Goal: Navigation & Orientation: Find specific page/section

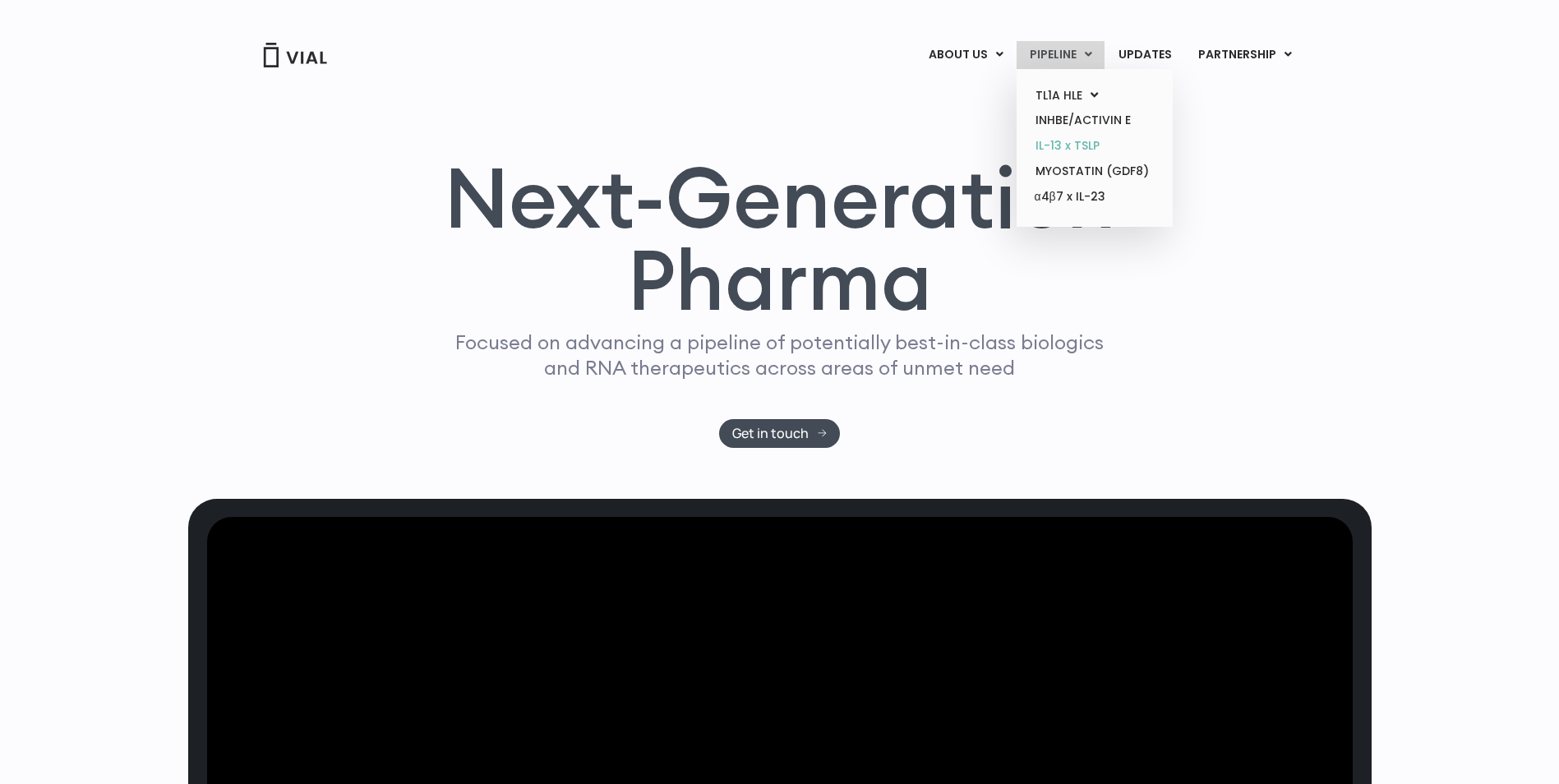
click at [830, 143] on link "IL-13 x TSLP" at bounding box center [1094, 146] width 143 height 25
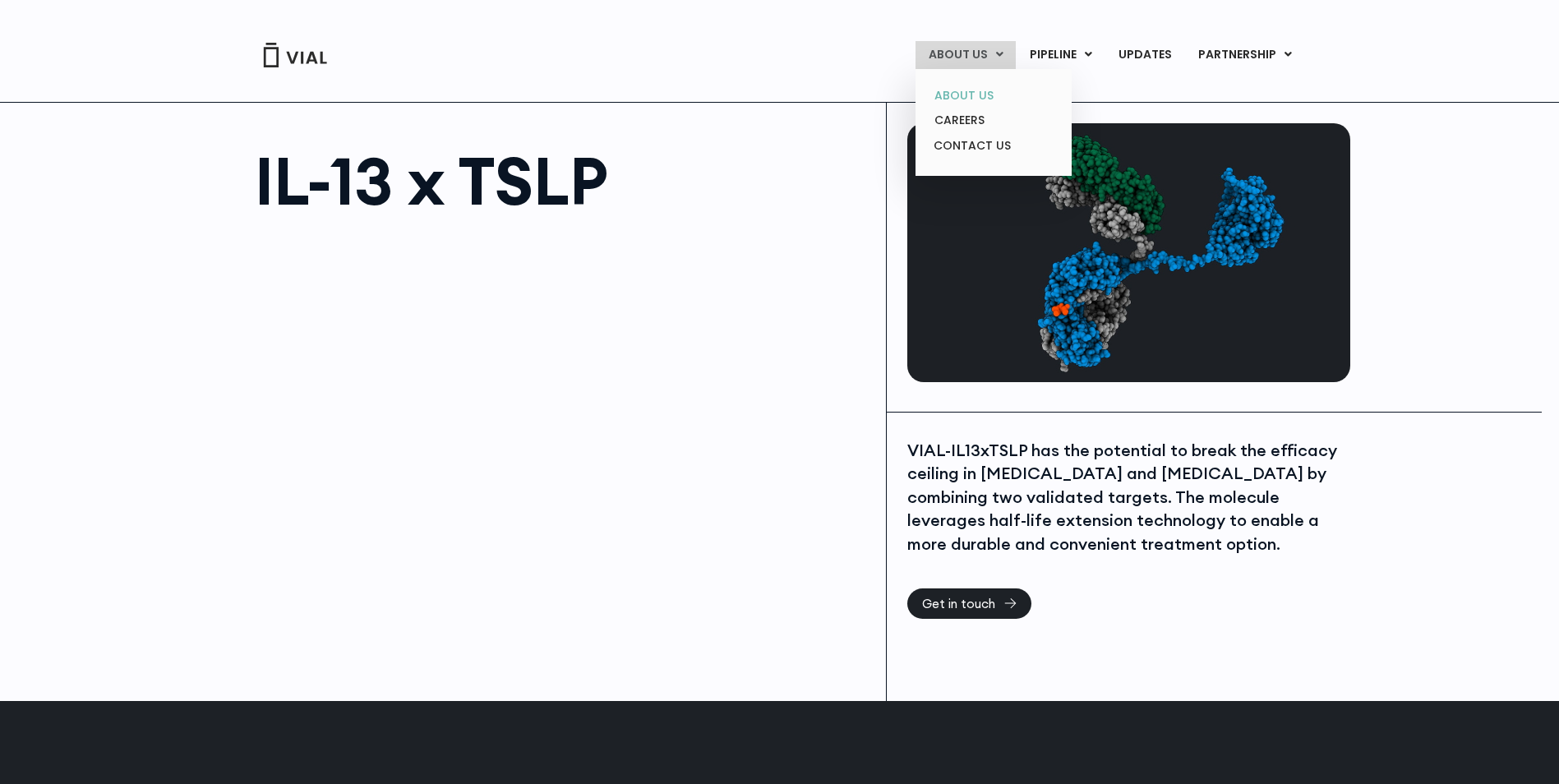
click at [964, 93] on link "ABOUT US" at bounding box center [992, 96] width 143 height 25
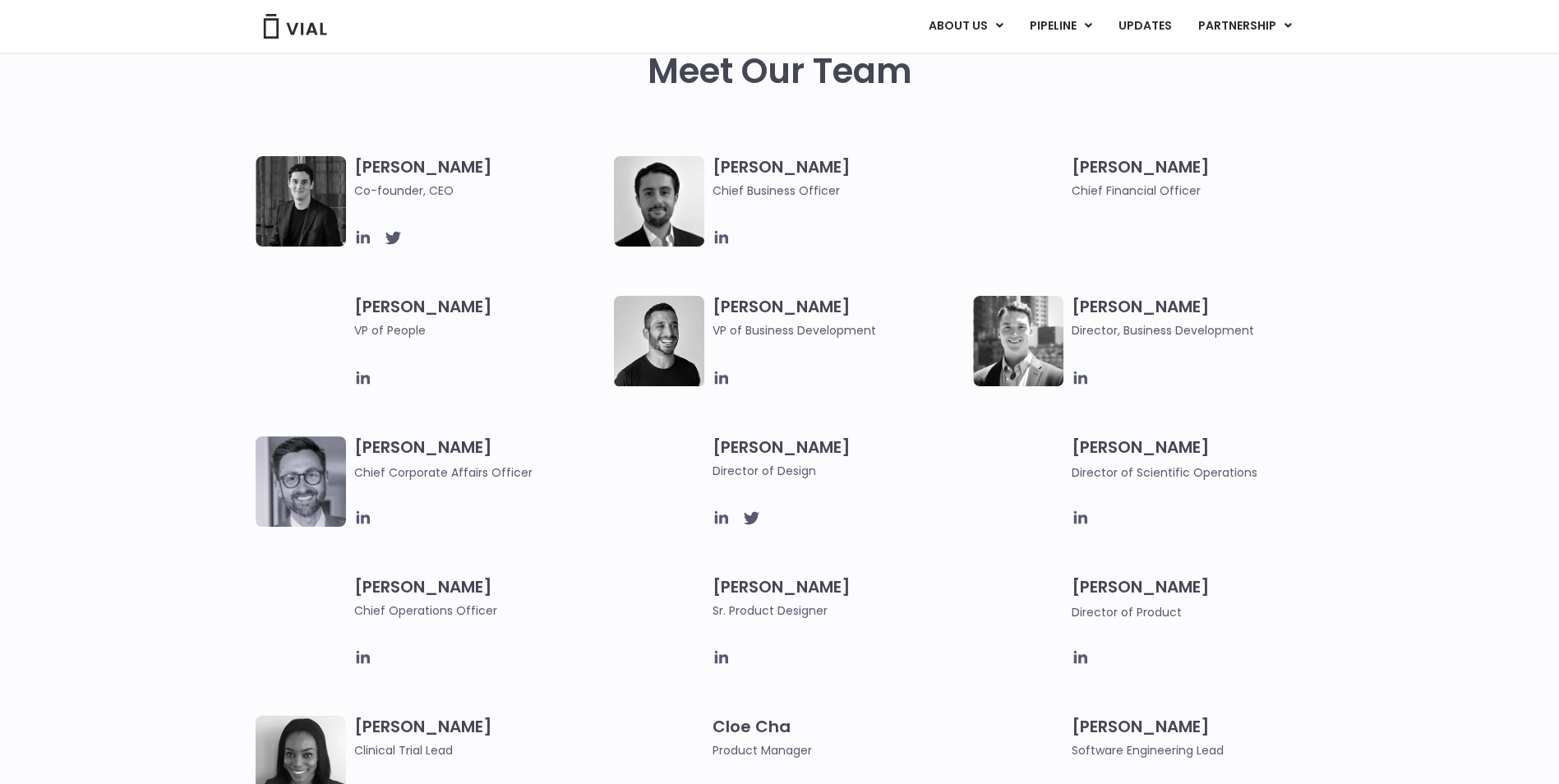
scroll to position [821, 0]
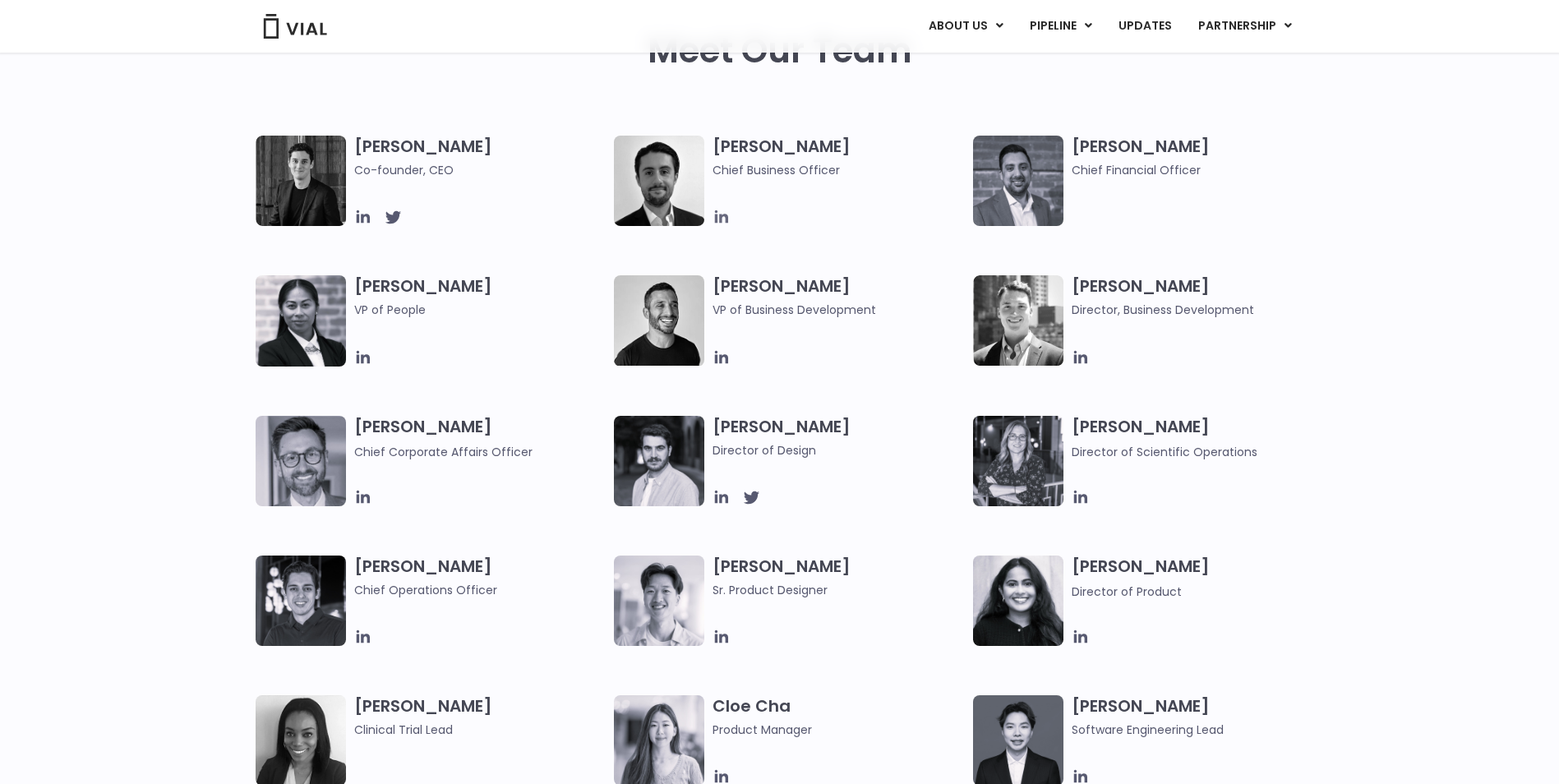
click at [715, 217] on icon at bounding box center [721, 216] width 13 height 13
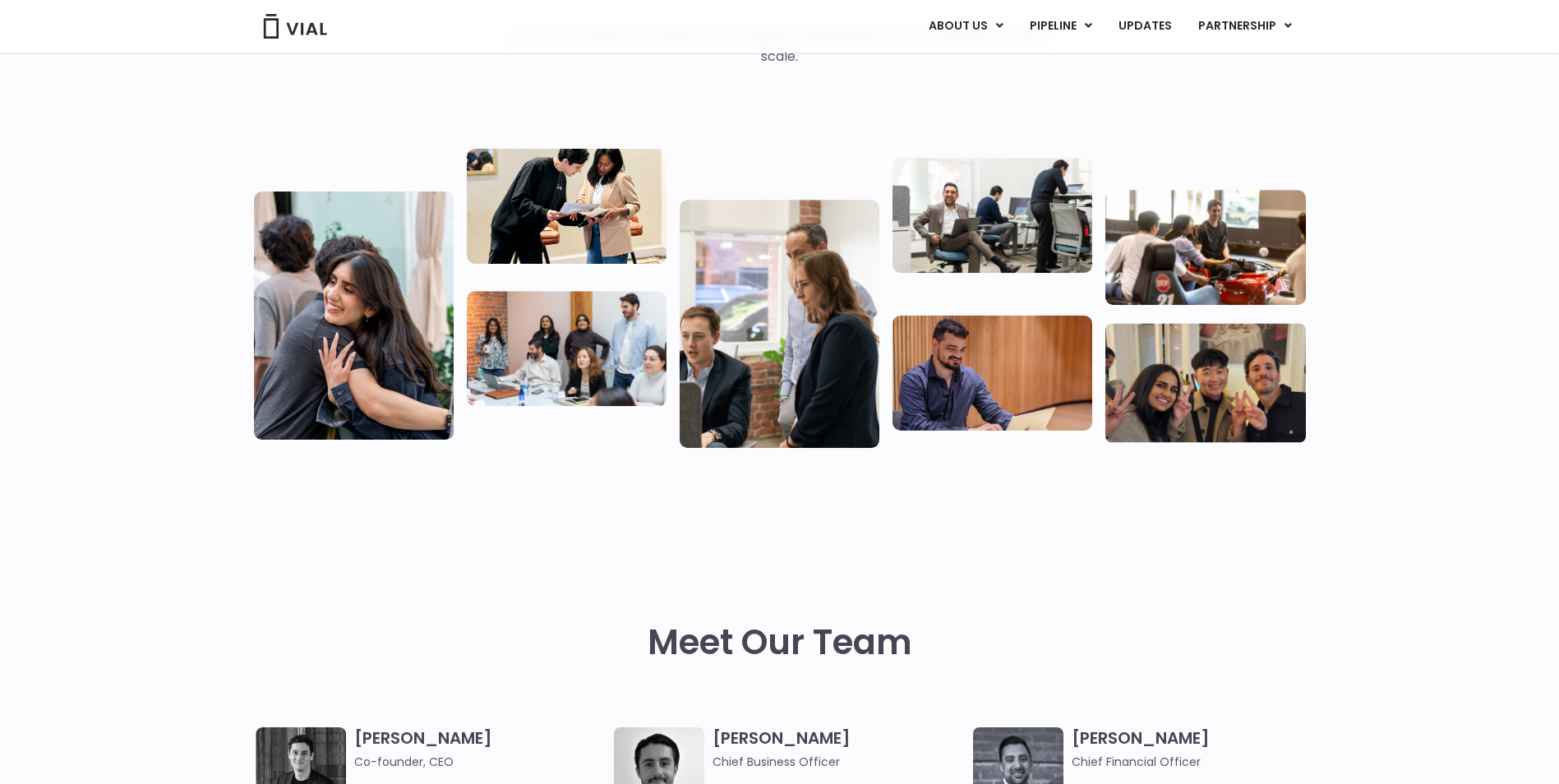
scroll to position [0, 0]
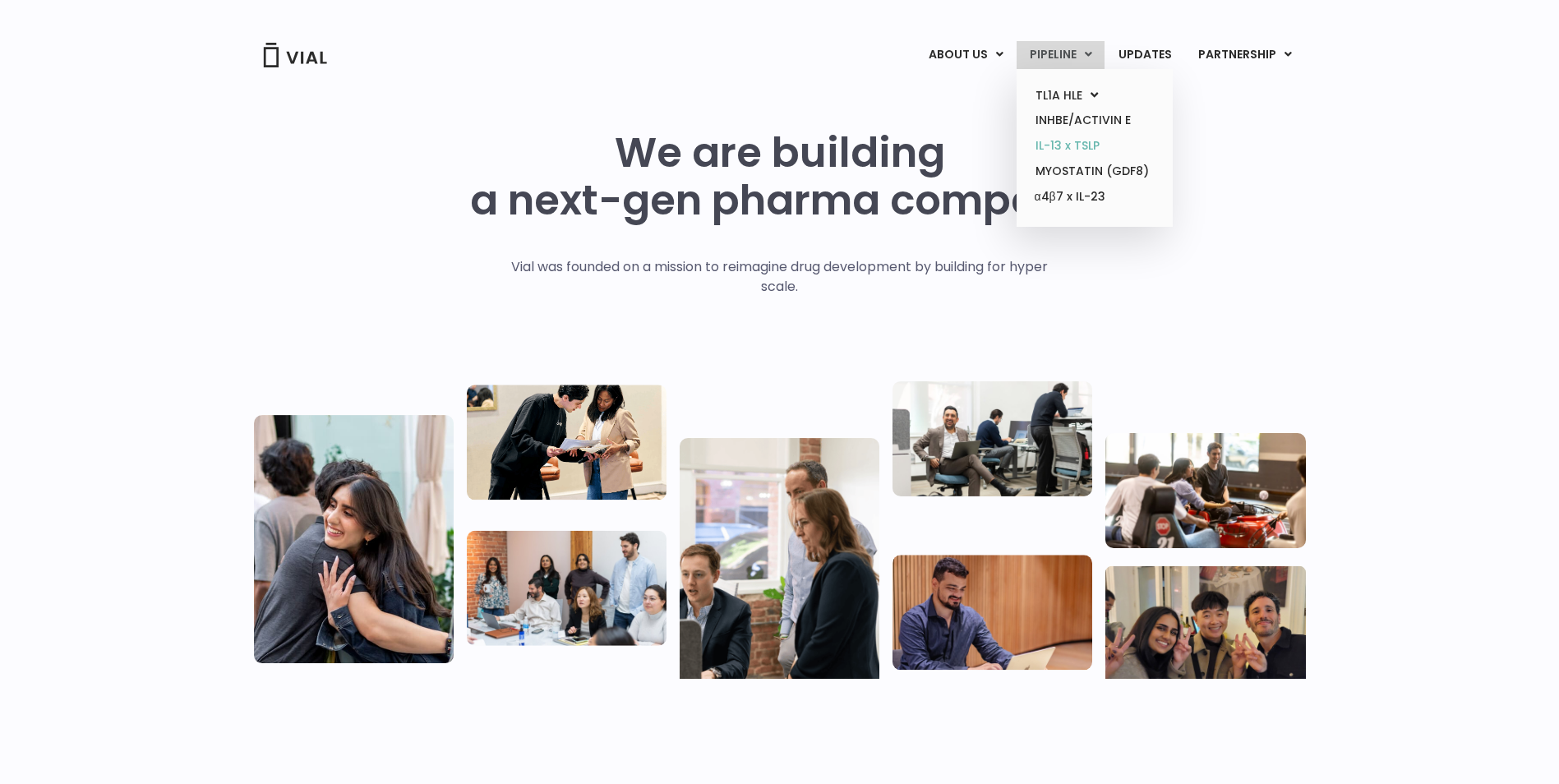
click at [1065, 143] on link "IL-13 x TSLP" at bounding box center [1094, 146] width 143 height 25
